Goal: Transaction & Acquisition: Download file/media

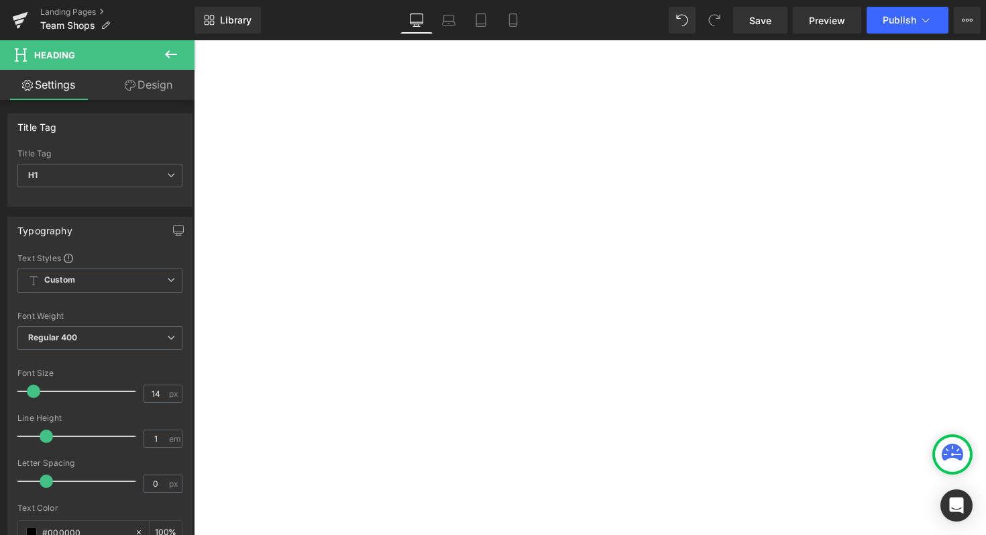
click at [76, 12] on link "Landing Pages" at bounding box center [117, 12] width 154 height 11
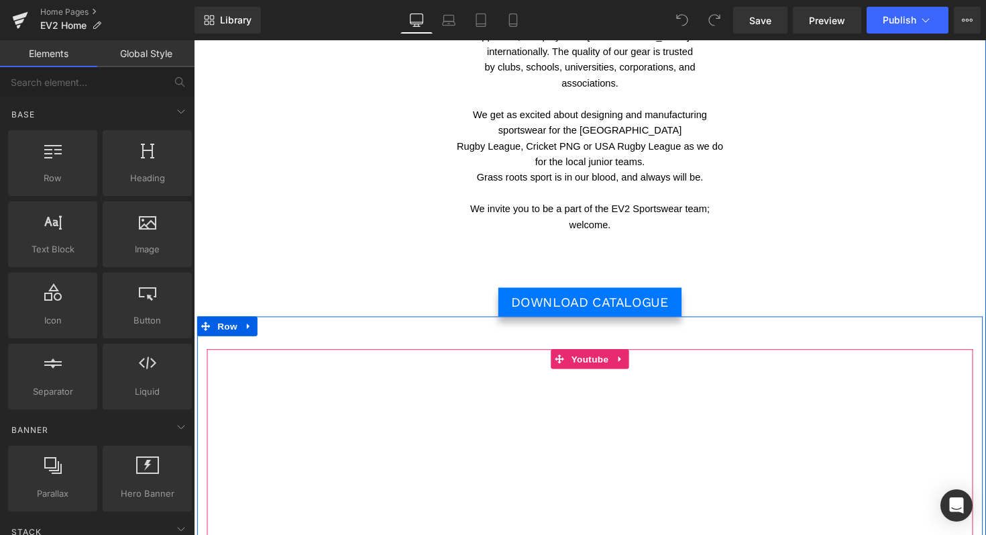
scroll to position [691, 0]
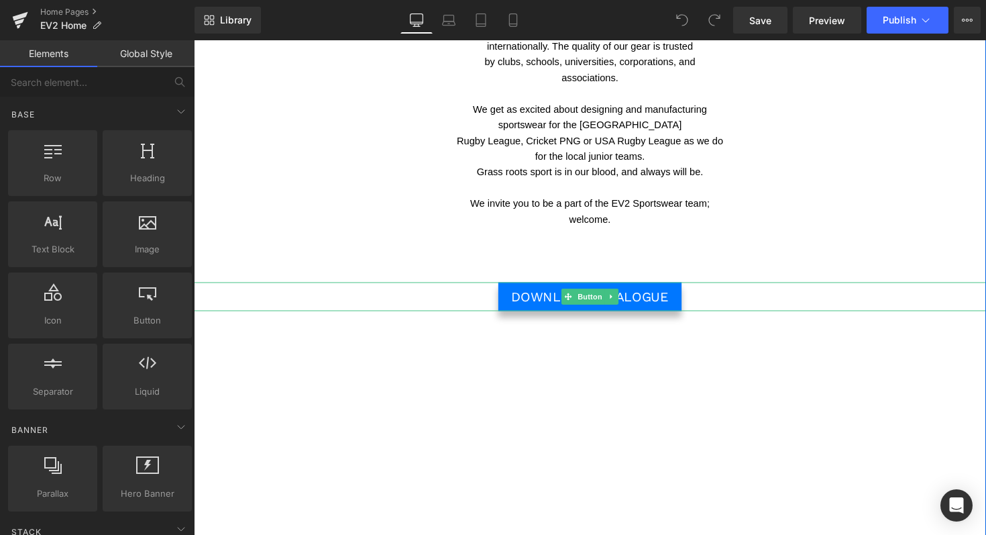
click at [536, 291] on link "DOWNLOAD CATALOGUE" at bounding box center [600, 303] width 188 height 30
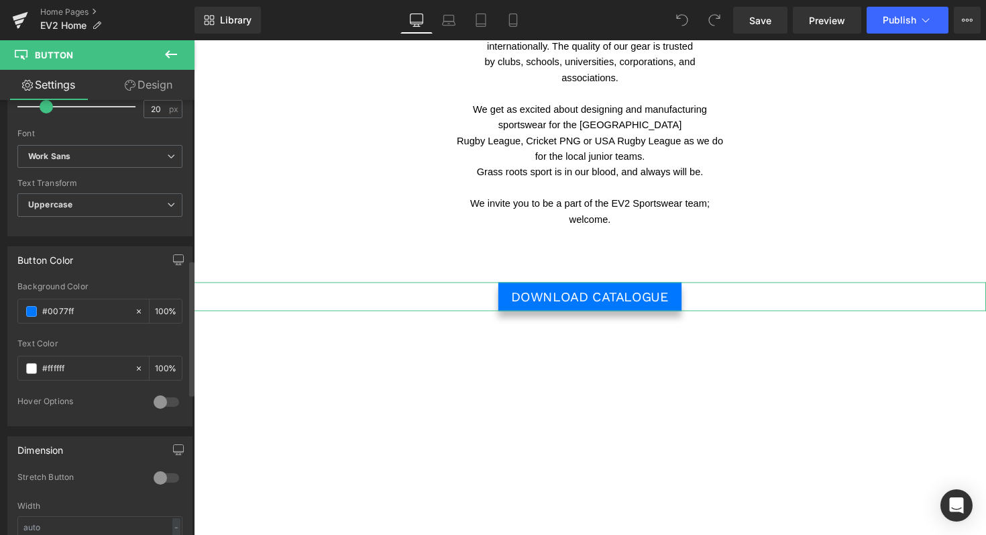
scroll to position [513, 0]
drag, startPoint x: 87, startPoint y: 305, endPoint x: 33, endPoint y: 304, distance: 53.7
click at [33, 304] on div "#0077ff" at bounding box center [76, 307] width 116 height 23
